Goal: Transaction & Acquisition: Obtain resource

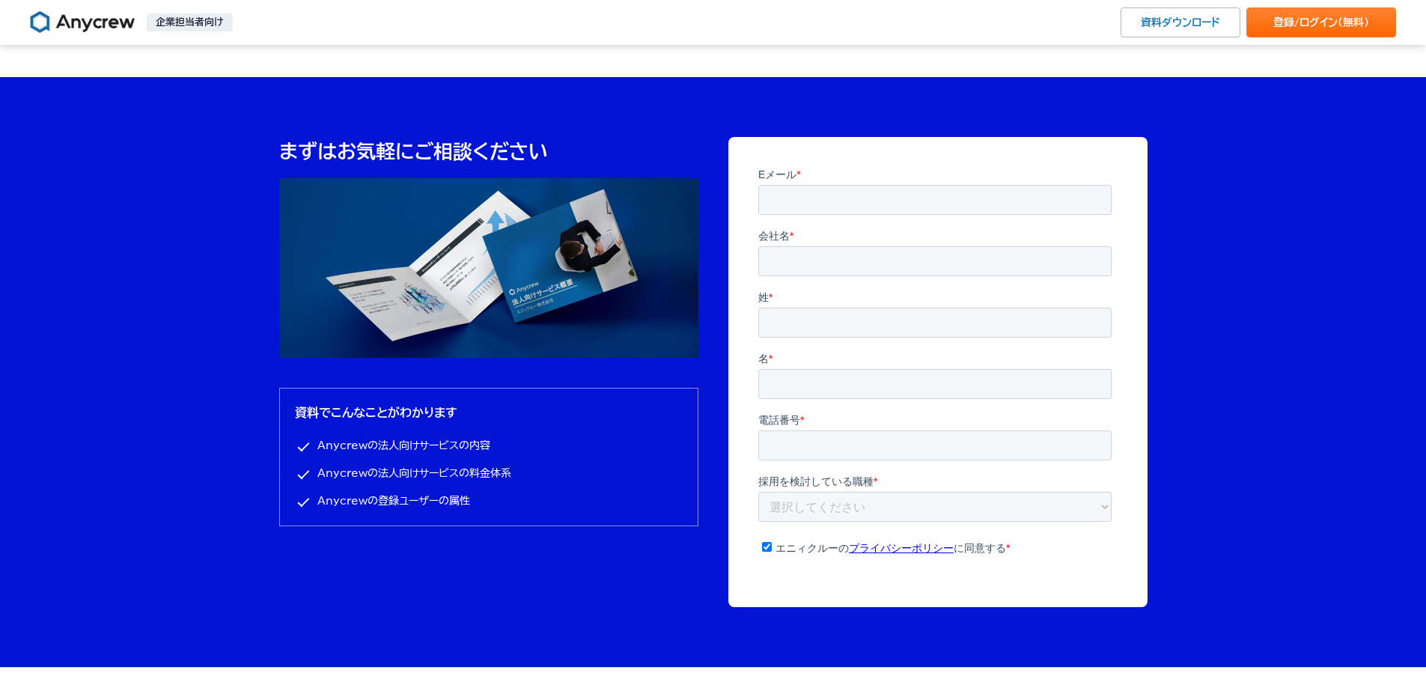
scroll to position [4641, 0]
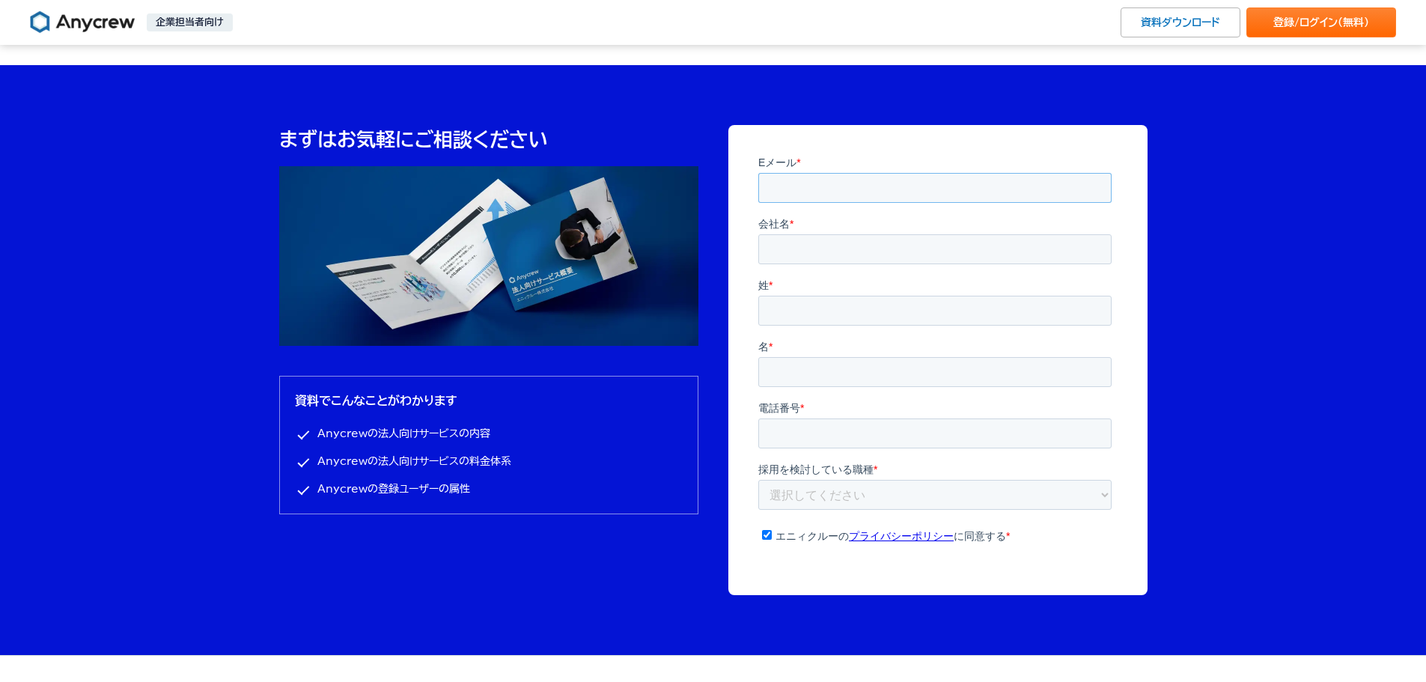
click at [814, 193] on input "Eメール *" at bounding box center [934, 187] width 353 height 30
type input "[EMAIL_ADDRESS][PERSON_NAME][DOMAIN_NAME]"
click at [798, 253] on input "会社名 *" at bounding box center [934, 249] width 353 height 30
type input "株式会社ミナト"
click at [784, 302] on input "姓 *" at bounding box center [934, 310] width 353 height 30
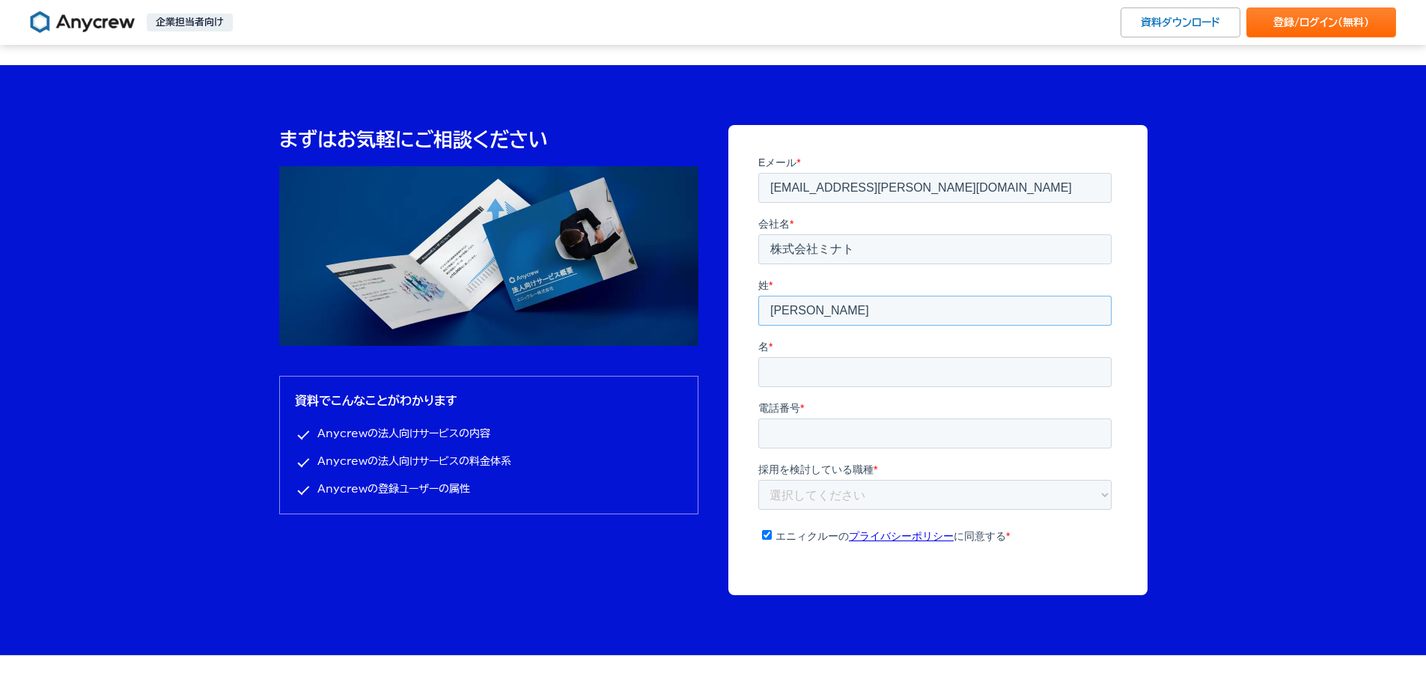
type input "[PERSON_NAME]"
type input "ち"
type input "[PERSON_NAME]"
type input "08077276598"
click at [832, 461] on fieldset "採用を検討している職種 * 選択してください 企画・事業開発 マーケティング 営業 財務・経理 人事・採用 エンジニア PM デザイナー ライター その他 こ…" at bounding box center [937, 498] width 359 height 75
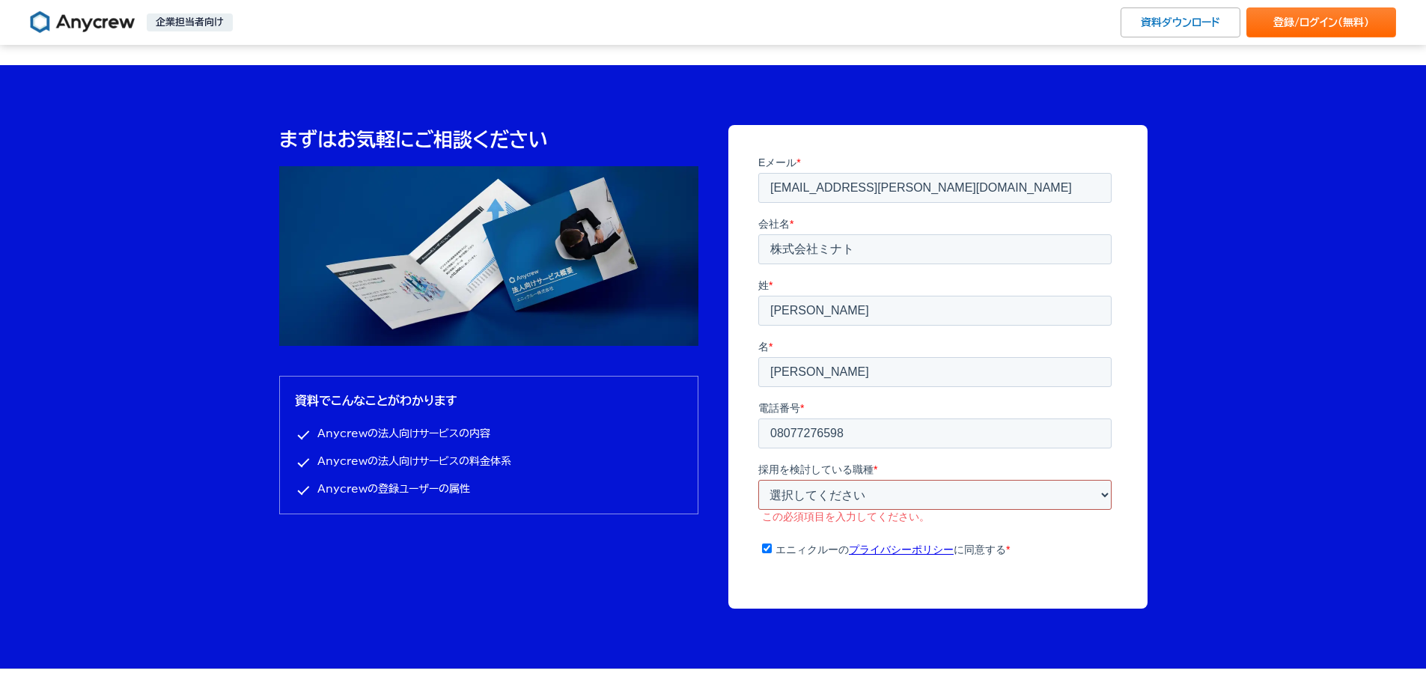
click at [840, 479] on select "選択してください 企画・事業開発 マーケティング 営業 財務・経理 人事・採用 エンジニア PM デザイナー ライター その他" at bounding box center [934, 494] width 353 height 30
click at [758, 479] on select "選択してください 企画・事業開発 マーケティング 営業 財務・経理 人事・採用 エンジニア PM デザイナー ライター その他" at bounding box center [934, 494] width 353 height 30
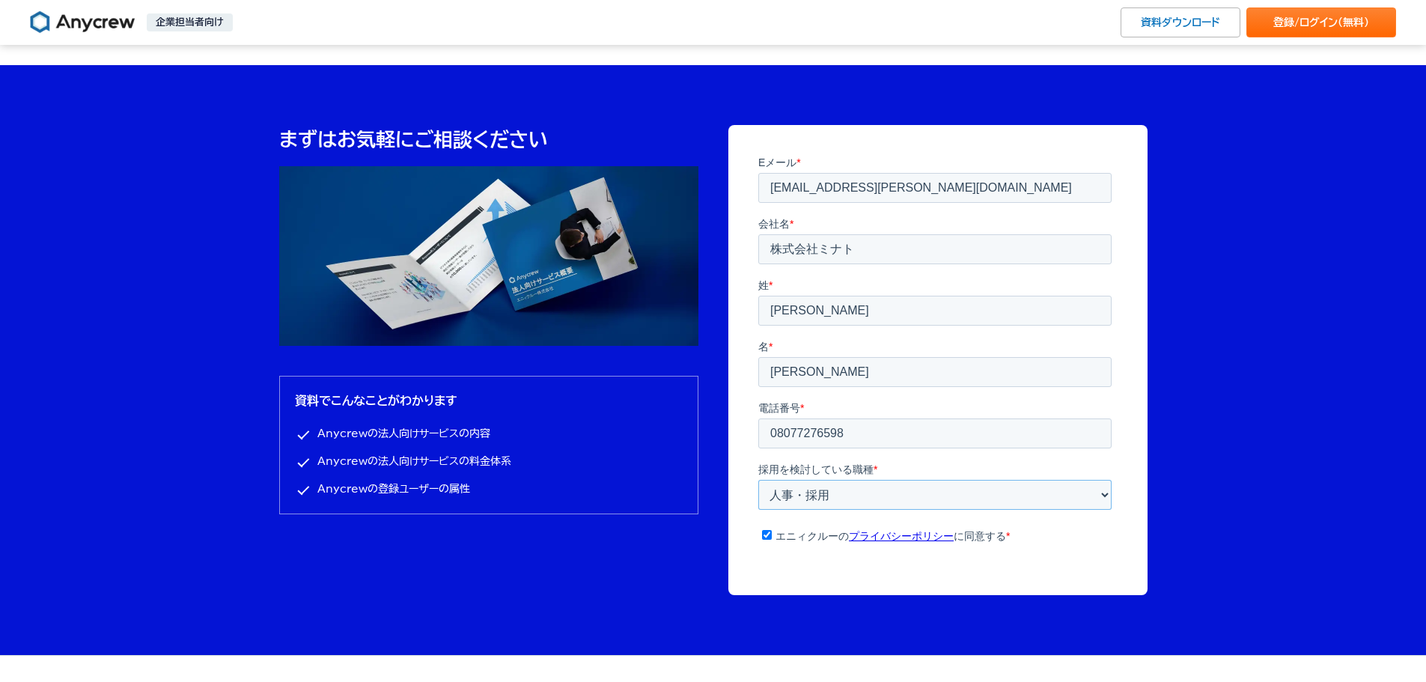
drag, startPoint x: 812, startPoint y: 436, endPoint x: 821, endPoint y: 427, distance: 13.2
click at [812, 479] on select "選択してください 企画・事業開発 マーケティング 営業 財務・経理 人事・採用 エンジニア PM デザイナー ライター その他" at bounding box center [934, 494] width 353 height 30
select select "sales"
click at [758, 479] on select "選択してください 企画・事業開発 マーケティング 営業 財務・経理 人事・採用 エンジニア PM デザイナー ライター その他" at bounding box center [934, 494] width 353 height 30
click at [941, 582] on input "資料をダウンロード" at bounding box center [937, 597] width 145 height 31
